Goal: Entertainment & Leisure: Consume media (video, audio)

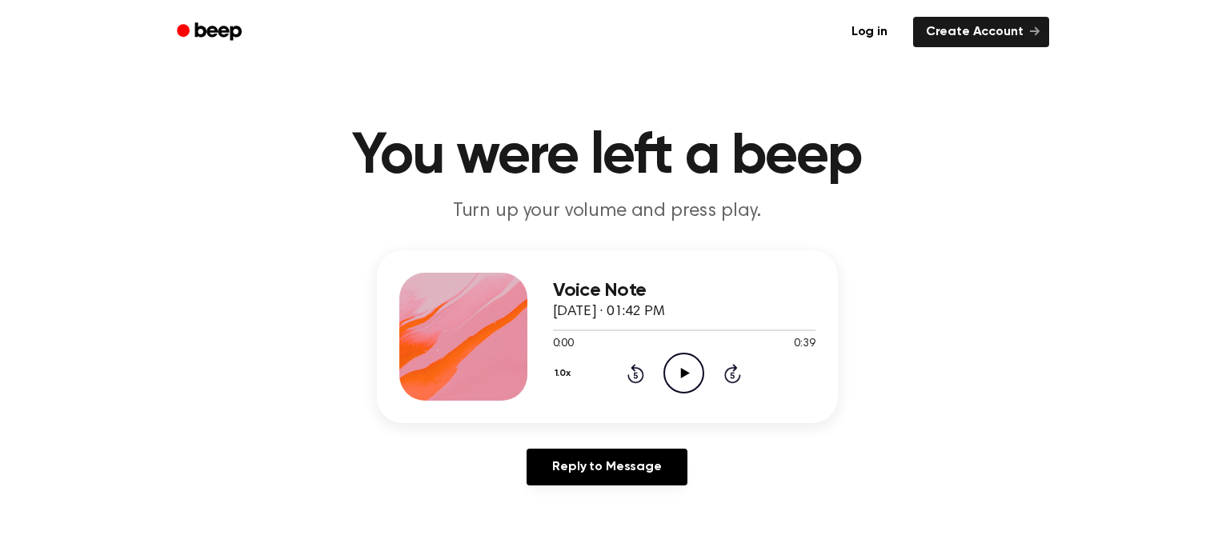
click at [679, 375] on icon "Play Audio" at bounding box center [683, 373] width 41 height 41
click at [679, 375] on icon "Pause Audio" at bounding box center [683, 373] width 41 height 41
click at [679, 375] on icon "Play Audio" at bounding box center [683, 373] width 41 height 41
click at [694, 365] on icon "Play Audio" at bounding box center [683, 373] width 41 height 41
click at [677, 372] on icon "Pause Audio" at bounding box center [683, 373] width 41 height 41
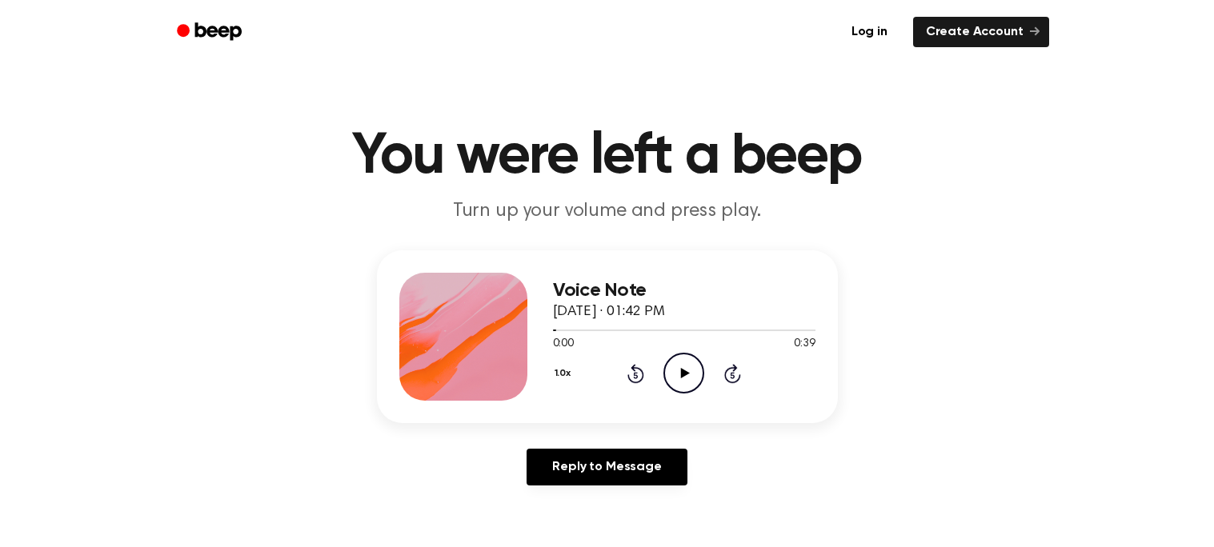
click at [682, 381] on icon "Play Audio" at bounding box center [683, 373] width 41 height 41
click at [637, 374] on icon "Rewind 5 seconds" at bounding box center [636, 373] width 18 height 21
click at [638, 372] on icon "Rewind 5 seconds" at bounding box center [636, 373] width 18 height 21
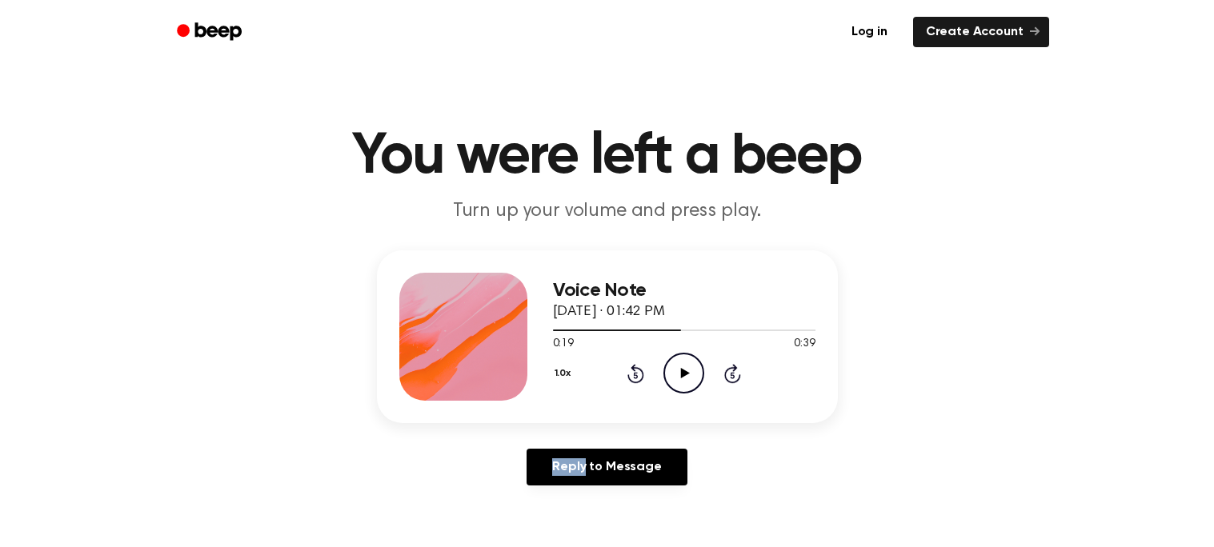
click at [638, 372] on icon "Rewind 5 seconds" at bounding box center [636, 373] width 18 height 21
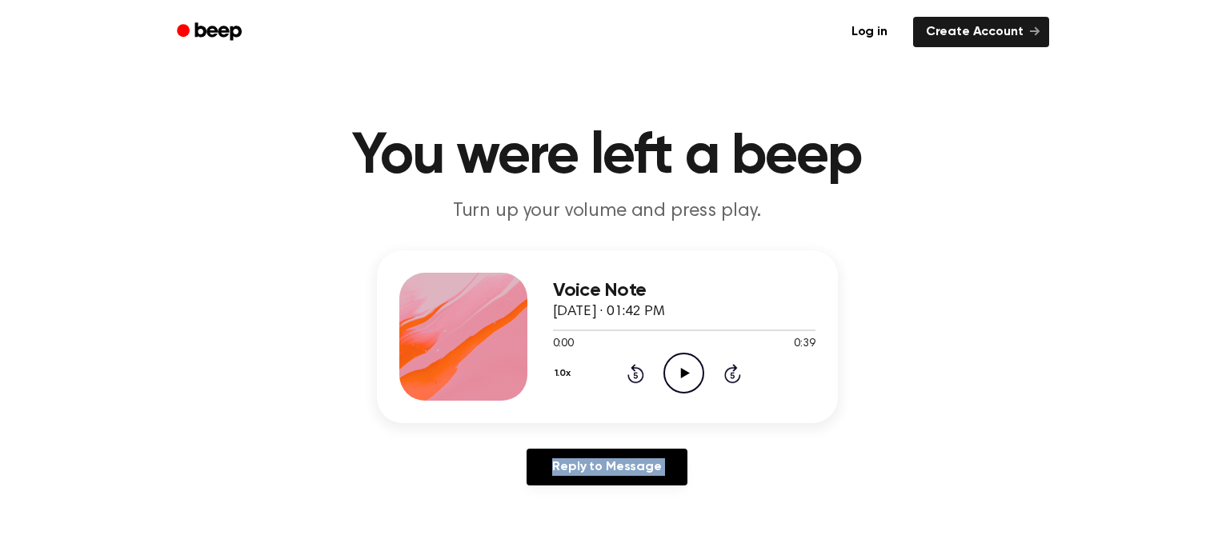
click at [638, 372] on icon "Rewind 5 seconds" at bounding box center [636, 373] width 18 height 21
click at [687, 384] on icon "Play Audio" at bounding box center [683, 373] width 41 height 41
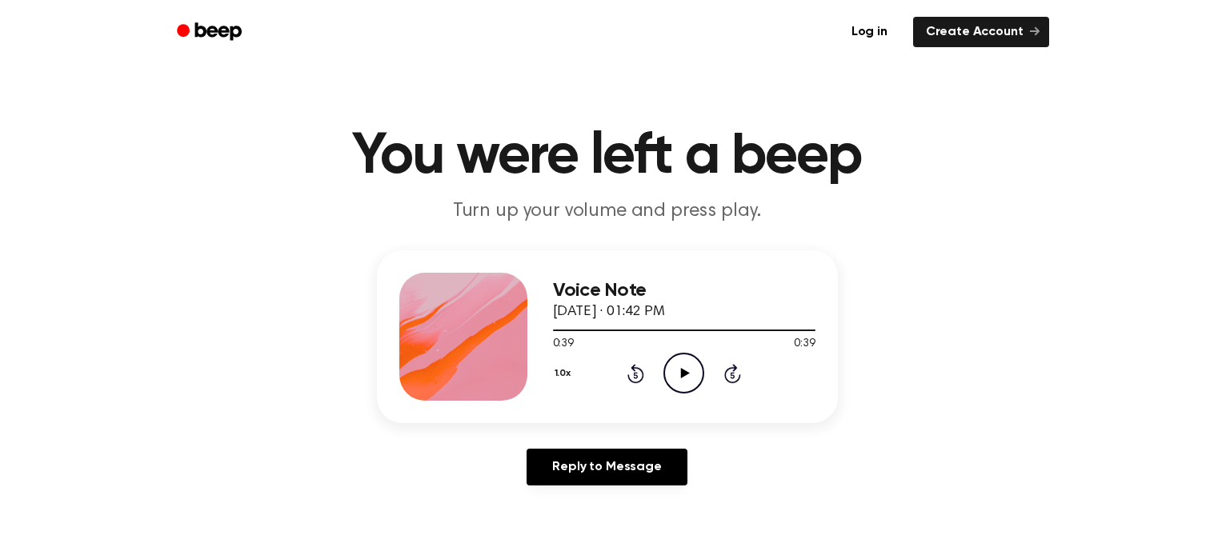
click at [667, 367] on icon "Play Audio" at bounding box center [683, 373] width 41 height 41
click at [685, 381] on icon "Play Audio" at bounding box center [683, 373] width 41 height 41
click at [698, 367] on icon "Play Audio" at bounding box center [683, 373] width 41 height 41
